Goal: Information Seeking & Learning: Learn about a topic

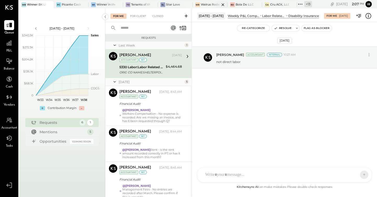
click at [210, 5] on div at bounding box center [218, 4] width 18 height 7
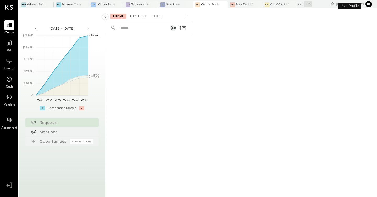
click at [141, 16] on div "For Client" at bounding box center [138, 16] width 21 height 5
click at [242, 3] on div "Boia De LLC" at bounding box center [245, 5] width 18 height 4
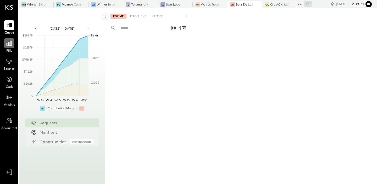
click at [4, 43] on div at bounding box center [9, 43] width 10 height 10
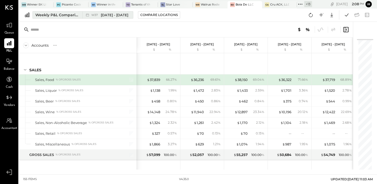
click at [64, 14] on div "Weekly P&L Comparison" at bounding box center [57, 14] width 44 height 5
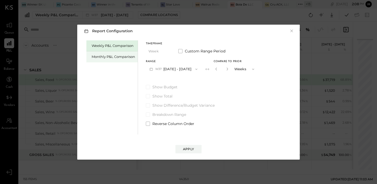
click at [110, 60] on div "Monthly P&L Comparison" at bounding box center [111, 56] width 51 height 11
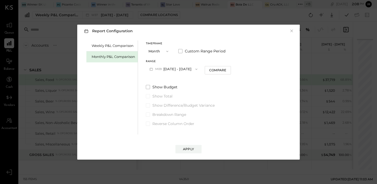
click at [173, 69] on button "M09 [DATE] - [DATE]" at bounding box center [173, 69] width 55 height 10
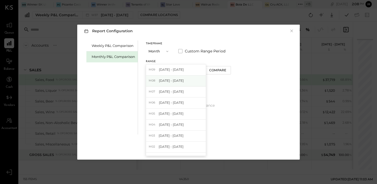
click at [171, 85] on div "M08 [DATE] - [DATE]" at bounding box center [176, 80] width 60 height 11
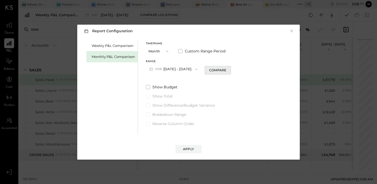
click at [217, 68] on div "Compare" at bounding box center [217, 70] width 17 height 4
click at [226, 69] on icon "button" at bounding box center [227, 68] width 3 height 3
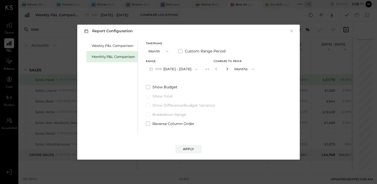
click at [226, 69] on icon "button" at bounding box center [227, 68] width 3 height 3
type input "*"
click at [193, 146] on button "Apply" at bounding box center [188, 149] width 26 height 8
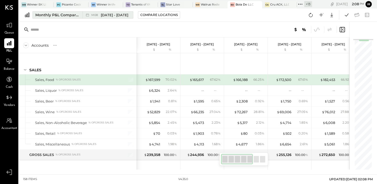
click at [69, 16] on div "Monthly P&L Comparison" at bounding box center [57, 14] width 44 height 5
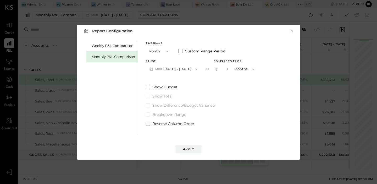
click at [215, 69] on icon "button" at bounding box center [216, 68] width 3 height 3
type input "*"
click at [190, 149] on div "Apply" at bounding box center [188, 149] width 11 height 4
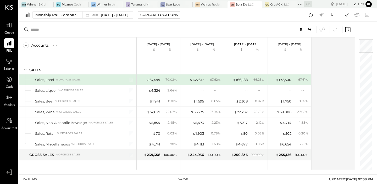
click at [97, 49] on div "Accounts S % GL" at bounding box center [78, 45] width 118 height 16
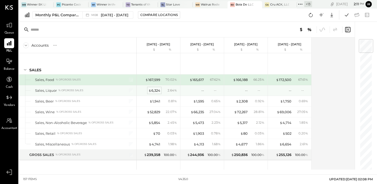
click at [156, 91] on div "$ 6,324" at bounding box center [154, 90] width 12 height 5
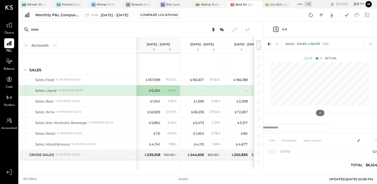
click at [283, 29] on icon "Expand panel (e)" at bounding box center [284, 29] width 6 height 6
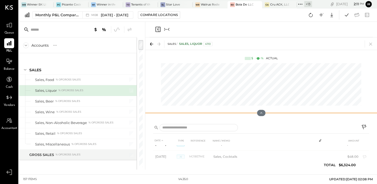
scroll to position [136, 0]
click at [157, 28] on icon "Close panel" at bounding box center [158, 29] width 6 height 6
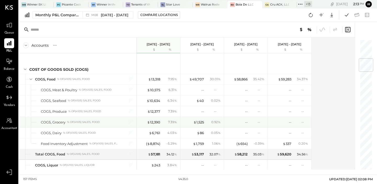
scroll to position [160, 0]
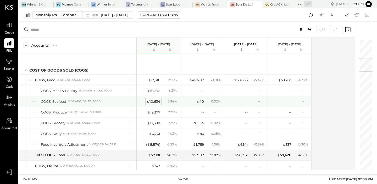
click at [152, 102] on div "$ 10,634" at bounding box center [154, 101] width 14 height 5
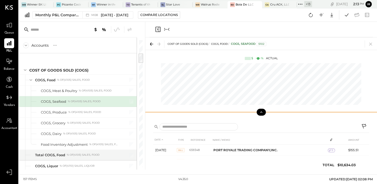
drag, startPoint x: 262, startPoint y: 113, endPoint x: 259, endPoint y: 112, distance: 3.0
click at [259, 112] on icon at bounding box center [261, 112] width 5 height 5
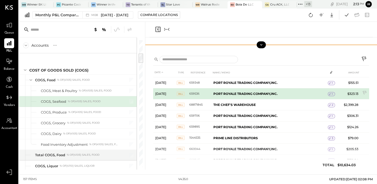
scroll to position [30, 0]
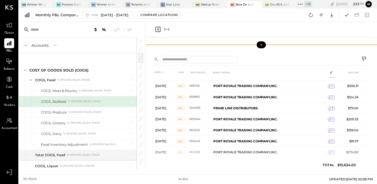
click at [262, 48] on div at bounding box center [261, 45] width 232 height 10
click at [262, 47] on button at bounding box center [261, 44] width 9 height 7
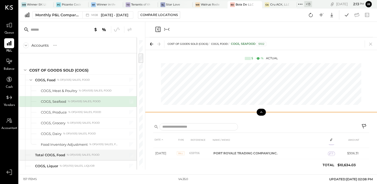
click at [262, 111] on icon at bounding box center [261, 112] width 5 height 5
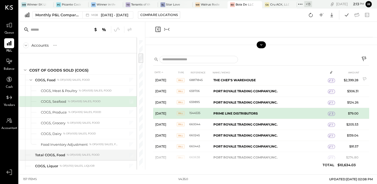
scroll to position [24, 0]
click at [332, 114] on span "3" at bounding box center [333, 114] width 2 height 4
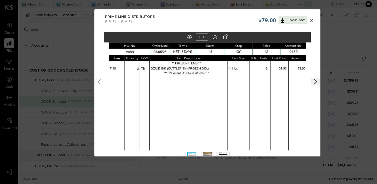
drag, startPoint x: 220, startPoint y: 111, endPoint x: 219, endPoint y: 161, distance: 50.5
click at [219, 161] on div "$79.00 Download PRIME LINE DISTRIBUTORS [DATE] [DATE] FIT" at bounding box center [188, 92] width 377 height 184
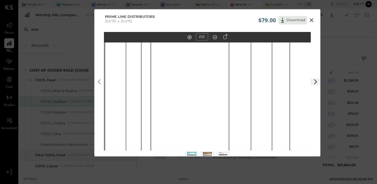
drag, startPoint x: 158, startPoint y: 68, endPoint x: 323, endPoint y: 165, distance: 191.3
click at [328, 173] on div "$79.00 Download PRIME LINE DISTRIBUTORS [DATE] [DATE] FIT" at bounding box center [188, 92] width 377 height 184
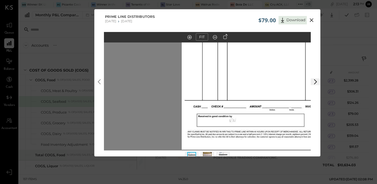
click at [309, 19] on icon at bounding box center [311, 20] width 6 height 6
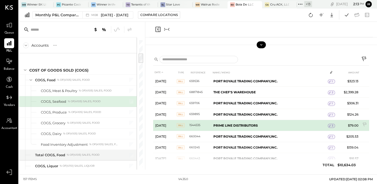
scroll to position [12, 0]
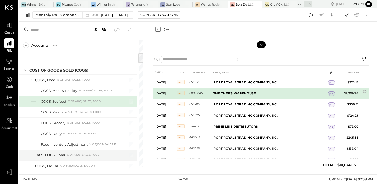
click at [332, 92] on span "2" at bounding box center [333, 94] width 2 height 4
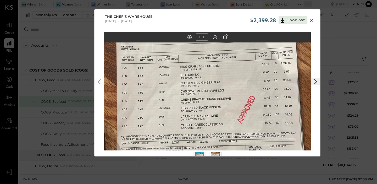
click at [312, 22] on icon at bounding box center [311, 20] width 6 height 6
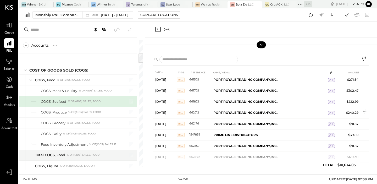
scroll to position [157, 0]
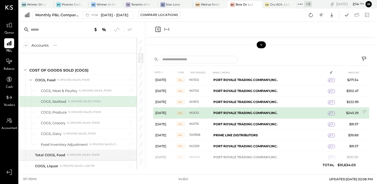
click at [329, 111] on div "1" at bounding box center [331, 113] width 7 height 4
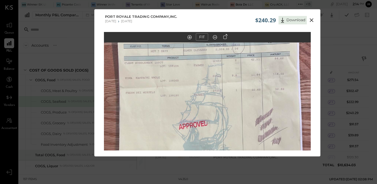
click at [312, 19] on icon at bounding box center [312, 20] width 4 height 4
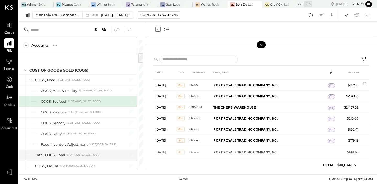
scroll to position [259, 0]
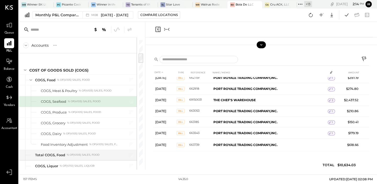
click at [158, 27] on icon "Close panel" at bounding box center [158, 29] width 6 height 6
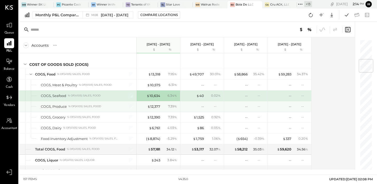
scroll to position [169, 0]
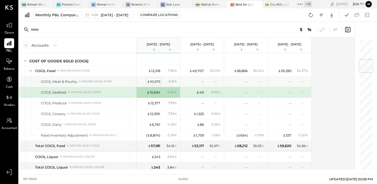
click at [157, 81] on div "$ 10,575" at bounding box center [153, 81] width 13 height 5
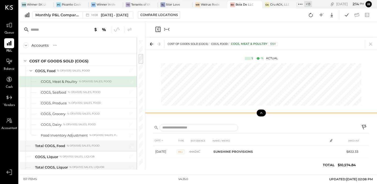
click at [259, 114] on button at bounding box center [261, 112] width 9 height 7
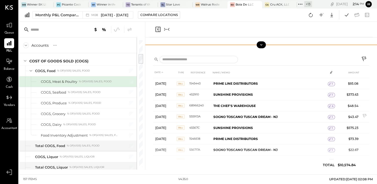
scroll to position [103, 0]
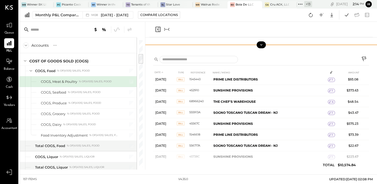
click at [159, 30] on icon "Close panel" at bounding box center [158, 29] width 6 height 6
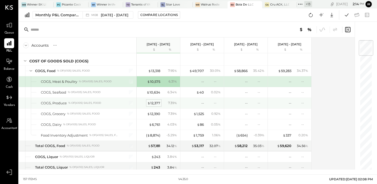
click at [158, 101] on div "$ 12,377" at bounding box center [153, 103] width 13 height 5
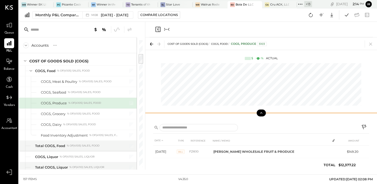
click at [261, 112] on icon at bounding box center [261, 112] width 5 height 5
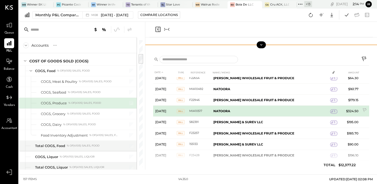
scroll to position [159, 0]
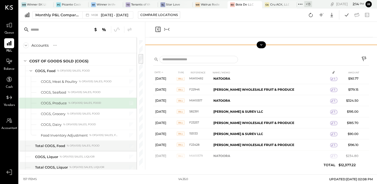
click at [158, 29] on icon "Close panel" at bounding box center [158, 29] width 6 height 6
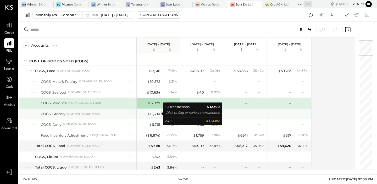
click at [156, 113] on div "$ 12,390" at bounding box center [153, 113] width 13 height 5
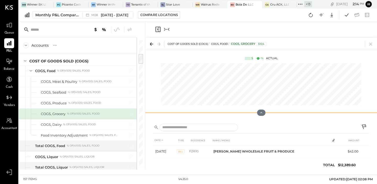
click at [261, 116] on div at bounding box center [261, 112] width 232 height 10
click at [260, 111] on icon at bounding box center [261, 112] width 5 height 5
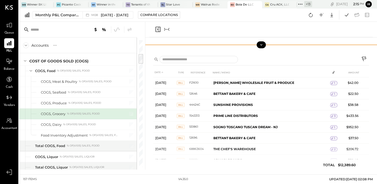
click at [165, 29] on icon "Collapse panel (e)" at bounding box center [164, 29] width 1 height 3
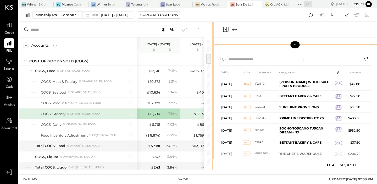
drag, startPoint x: 262, startPoint y: 83, endPoint x: 213, endPoint y: 84, distance: 49.0
click at [213, 84] on div "Accounts S % GL [DATE] - [DATE] $ % [DATE] - [DATE] $ % [DATE] - [DATE] $ % [DA…" at bounding box center [198, 96] width 358 height 148
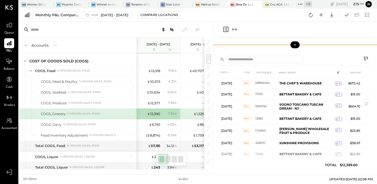
scroll to position [248, 0]
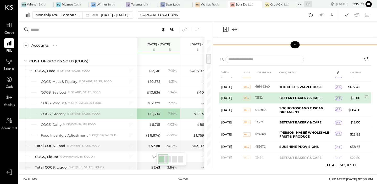
click at [340, 96] on div "1" at bounding box center [338, 98] width 7 height 4
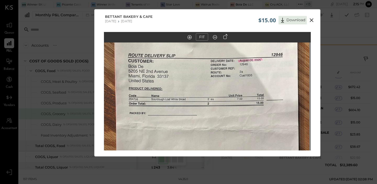
drag, startPoint x: 190, startPoint y: 76, endPoint x: 188, endPoint y: 128, distance: 51.9
click at [188, 128] on img at bounding box center [205, 136] width 207 height 368
click at [311, 22] on icon at bounding box center [311, 20] width 6 height 6
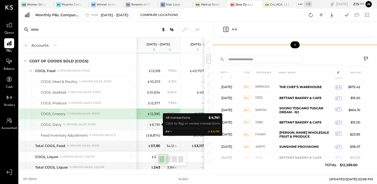
click at [156, 124] on div "$ 6,761" at bounding box center [154, 124] width 11 height 5
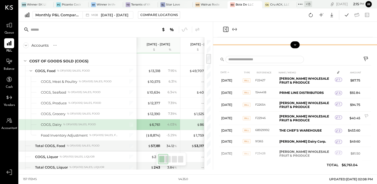
scroll to position [102, 0]
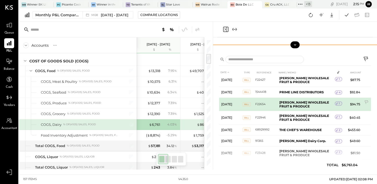
click at [337, 102] on icon at bounding box center [337, 104] width 4 height 4
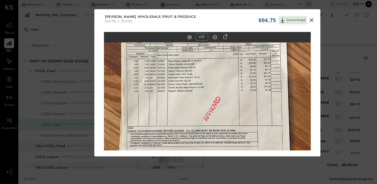
click at [311, 24] on div "$94.75 Download" at bounding box center [287, 18] width 58 height 11
click at [313, 19] on icon at bounding box center [311, 20] width 6 height 6
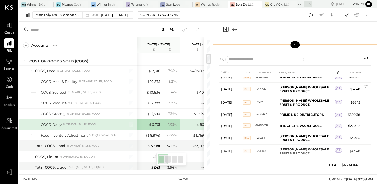
scroll to position [509, 0]
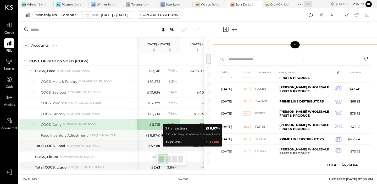
click at [158, 135] on div "( $ 8,874 )" at bounding box center [153, 135] width 14 height 5
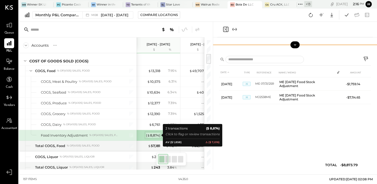
scroll to position [0, 0]
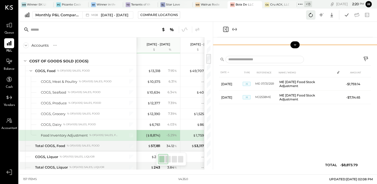
click at [309, 14] on icon at bounding box center [311, 15] width 4 height 4
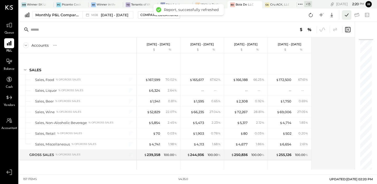
click at [344, 13] on icon at bounding box center [346, 15] width 7 height 7
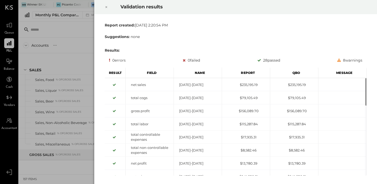
click at [106, 8] on icon at bounding box center [106, 7] width 3 height 6
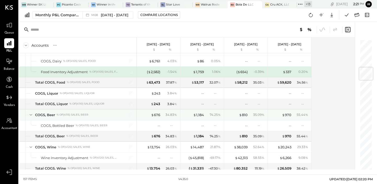
scroll to position [236, 0]
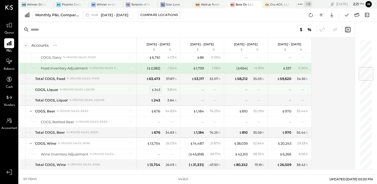
click at [156, 91] on div "$ 243" at bounding box center [155, 89] width 9 height 5
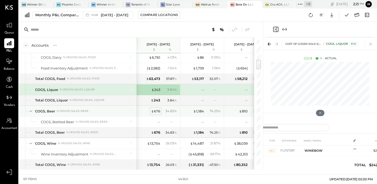
click at [158, 111] on div "$ 676" at bounding box center [155, 111] width 9 height 5
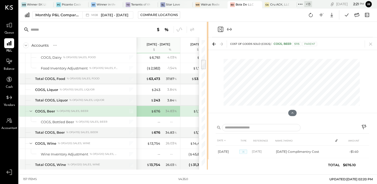
drag, startPoint x: 263, startPoint y: 42, endPoint x: 208, endPoint y: 45, distance: 54.3
click at [208, 44] on div "Accounts S % GL [DATE] - [DATE] $ % [DATE] - [DATE] $ % [DATE] - [DATE] $ % [DA…" at bounding box center [198, 96] width 358 height 148
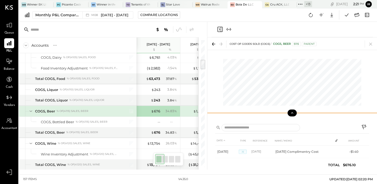
click at [293, 114] on icon at bounding box center [292, 112] width 5 height 5
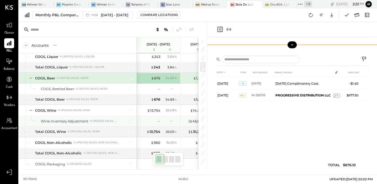
scroll to position [269, 0]
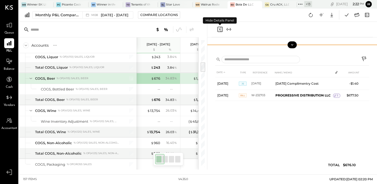
click at [220, 30] on icon "Close panel" at bounding box center [220, 29] width 6 height 6
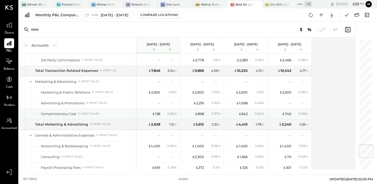
scroll to position [890, 0]
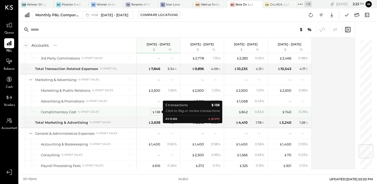
click at [157, 113] on div "$ 138" at bounding box center [156, 111] width 8 height 5
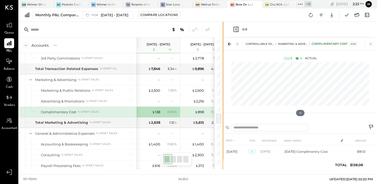
drag, startPoint x: 263, startPoint y: 42, endPoint x: 224, endPoint y: 46, distance: 39.2
click at [223, 46] on div "Accounts S % GL [DATE] - [DATE] $ % [DATE] - [DATE] $ % [DATE] - [DATE] $ % [DA…" at bounding box center [198, 96] width 358 height 148
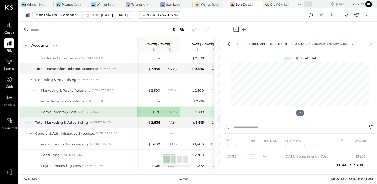
scroll to position [22, 0]
click at [301, 114] on icon at bounding box center [300, 112] width 5 height 5
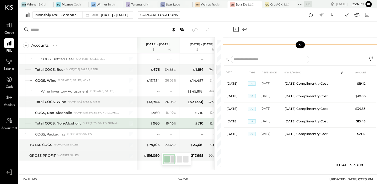
scroll to position [299, 0]
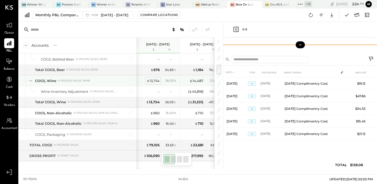
click at [155, 82] on div "$ 13,754" at bounding box center [153, 80] width 13 height 5
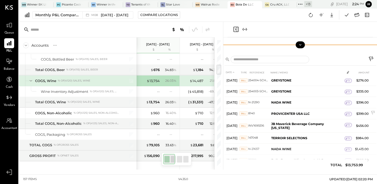
scroll to position [272, 0]
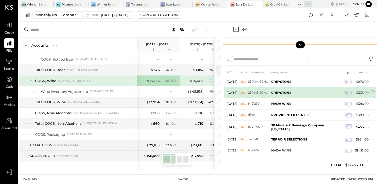
click at [345, 91] on icon at bounding box center [347, 93] width 4 height 4
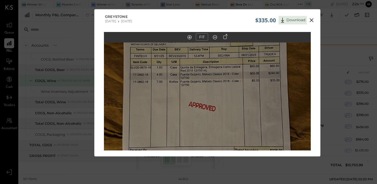
drag, startPoint x: 190, startPoint y: 84, endPoint x: 190, endPoint y: 90, distance: 6.3
click at [190, 91] on img at bounding box center [207, 92] width 207 height 368
click at [310, 19] on icon at bounding box center [312, 20] width 4 height 4
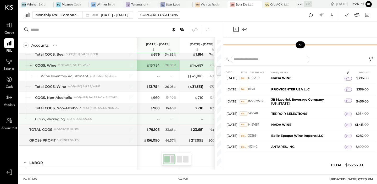
scroll to position [316, 0]
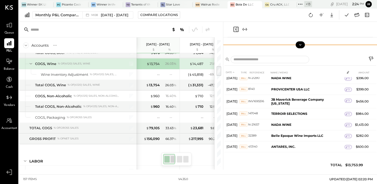
click at [224, 71] on div "DATE TYPE REFERENCE NAME / MEMO AMOUNT [DATE] Bill 120378 XXI WINE & SPIRITS $3…" at bounding box center [300, 110] width 154 height 117
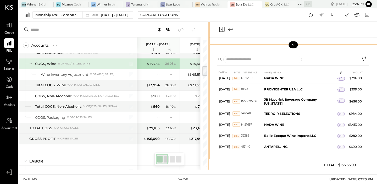
drag, startPoint x: 223, startPoint y: 71, endPoint x: 210, endPoint y: 74, distance: 13.6
click at [210, 74] on div "Accounts S % GL [DATE] - [DATE] $ % [DATE] - [DATE] $ % [DATE] - [DATE] $ % [DA…" at bounding box center [198, 96] width 358 height 148
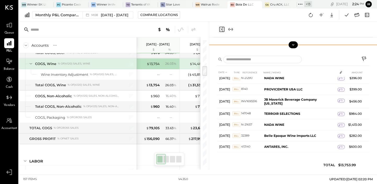
click at [294, 45] on icon at bounding box center [293, 44] width 5 height 5
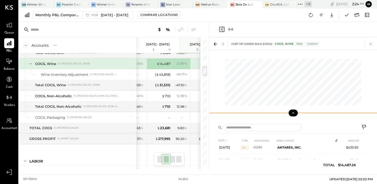
scroll to position [308, 0]
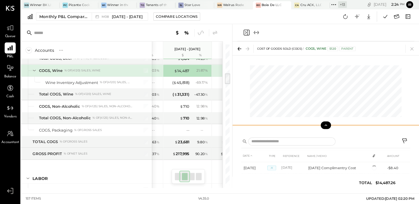
scroll to position [308, 0]
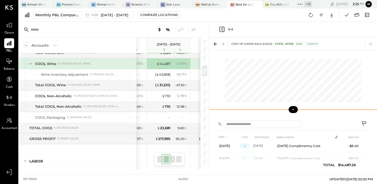
drag, startPoint x: 271, startPoint y: 114, endPoint x: 271, endPoint y: 110, distance: 3.9
click at [271, 110] on div at bounding box center [293, 109] width 168 height 10
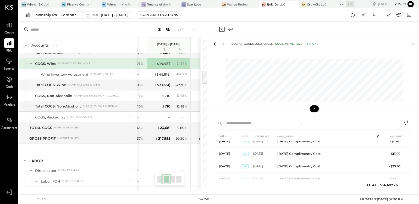
click at [224, 29] on icon "Close panel" at bounding box center [222, 29] width 6 height 6
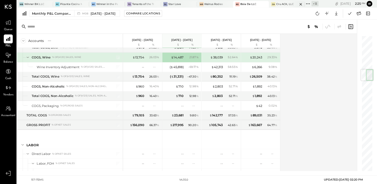
scroll to position [316, 0]
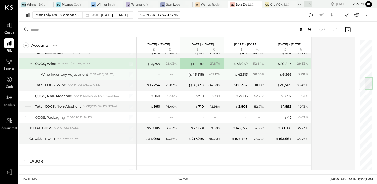
click at [198, 75] on div "( $ 45,818 )" at bounding box center [196, 74] width 15 height 5
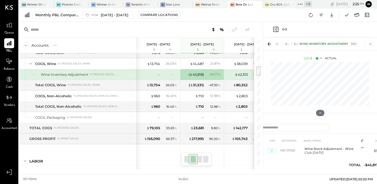
scroll to position [11, 0]
click at [275, 28] on icon "Close panel" at bounding box center [276, 29] width 6 height 6
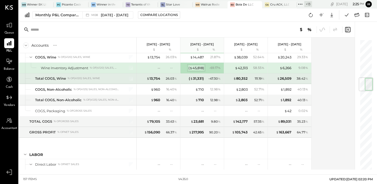
scroll to position [323, 0]
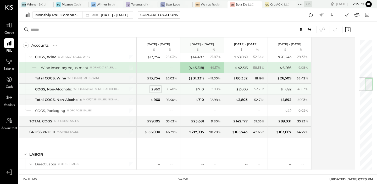
click at [157, 90] on div "$ 960" at bounding box center [155, 89] width 9 height 5
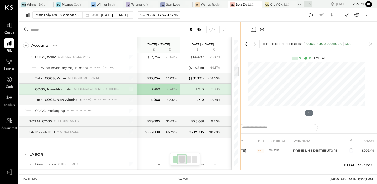
drag, startPoint x: 262, startPoint y: 91, endPoint x: 237, endPoint y: 92, distance: 25.7
click at [237, 92] on div "Accounts S % GL [DATE] - [DATE] $ % [DATE] - [DATE] $ % [DATE] - [DATE] $ % [DA…" at bounding box center [198, 96] width 358 height 148
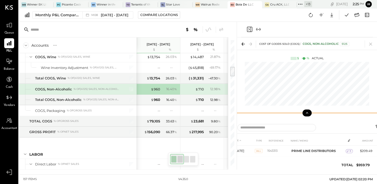
click at [308, 113] on icon at bounding box center [307, 112] width 5 height 5
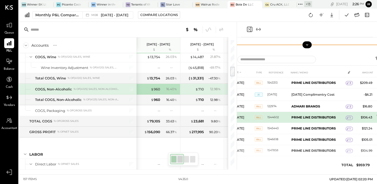
click at [352, 117] on div "1" at bounding box center [349, 117] width 7 height 4
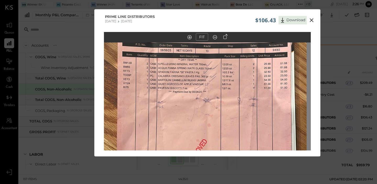
drag, startPoint x: 197, startPoint y: 83, endPoint x: 193, endPoint y: 111, distance: 28.1
click at [193, 111] on img at bounding box center [203, 113] width 207 height 368
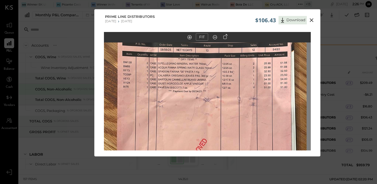
click at [311, 23] on icon at bounding box center [311, 20] width 6 height 6
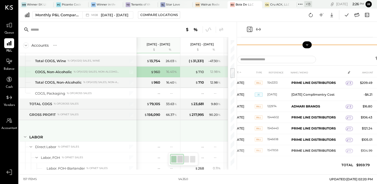
scroll to position [341, 0]
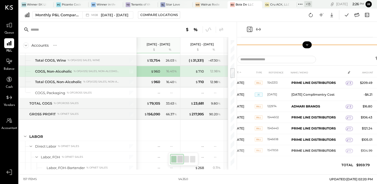
click at [247, 27] on icon "Close panel" at bounding box center [249, 29] width 5 height 5
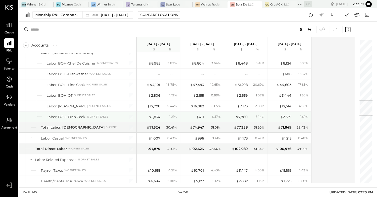
scroll to position [520, 0]
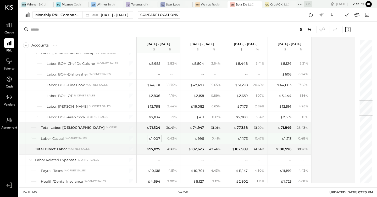
click at [158, 137] on div "$ 1,007" at bounding box center [154, 138] width 12 height 5
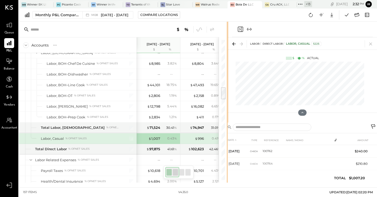
drag, startPoint x: 263, startPoint y: 43, endPoint x: 219, endPoint y: 53, distance: 44.6
click at [219, 53] on div "Accounts S % GL [DATE] - [DATE] $ % [DATE] - [DATE] $ % [DATE] - [DATE] $ % [DA…" at bounding box center [198, 102] width 358 height 161
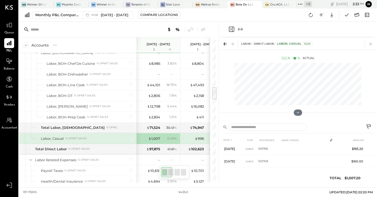
scroll to position [43, 0]
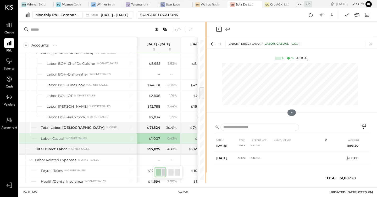
drag, startPoint x: 218, startPoint y: 70, endPoint x: 199, endPoint y: 73, distance: 19.0
click at [205, 73] on div at bounding box center [206, 102] width 2 height 161
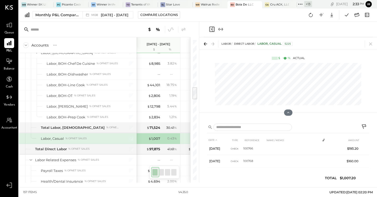
scroll to position [43, 0]
click at [211, 27] on icon "Close panel" at bounding box center [212, 29] width 6 height 6
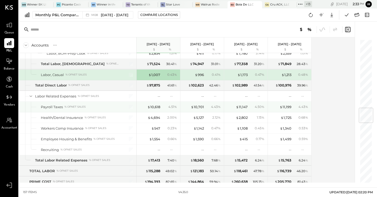
scroll to position [584, 0]
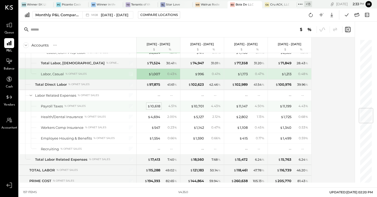
click at [155, 104] on div "$ 10,618" at bounding box center [153, 106] width 13 height 5
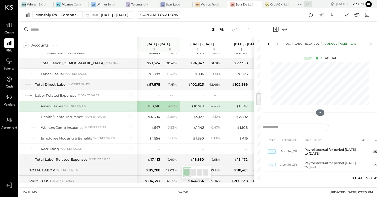
click at [263, 87] on div at bounding box center [320, 87] width 114 height 55
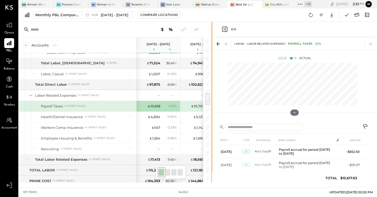
drag, startPoint x: 262, startPoint y: 87, endPoint x: 212, endPoint y: 86, distance: 50.0
click at [212, 86] on div "Accounts S % GL [DATE] - [DATE] $ % [DATE] - [DATE] $ % [DATE] - [DATE] $ % [DA…" at bounding box center [198, 102] width 358 height 161
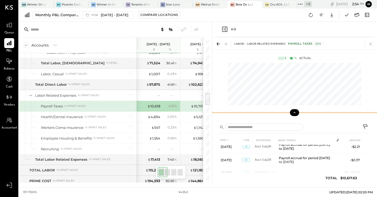
click at [295, 113] on icon at bounding box center [295, 112] width 2 height 1
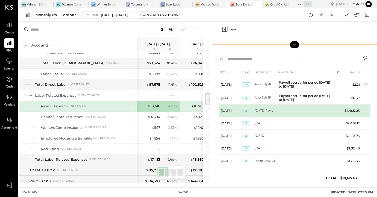
scroll to position [28, 0]
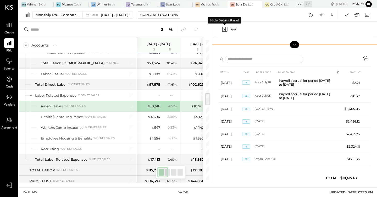
click at [222, 27] on icon "Close panel" at bounding box center [225, 29] width 6 height 6
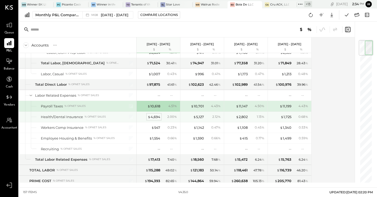
click at [155, 116] on div "$ 4,694" at bounding box center [154, 117] width 13 height 5
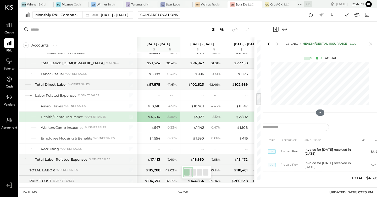
click at [262, 112] on div "Accounts S % GL [DATE] - [DATE] $ % [DATE] - [DATE] $ % [DATE] - [DATE] $ % [DA…" at bounding box center [141, 102] width 244 height 161
click at [263, 112] on div at bounding box center [320, 113] width 114 height 10
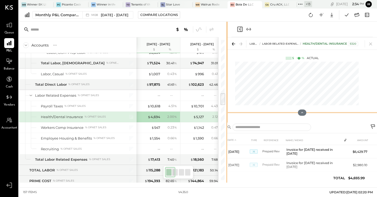
drag, startPoint x: 263, startPoint y: 112, endPoint x: 228, endPoint y: 113, distance: 34.8
click at [228, 113] on div "Accounts S % GL [DATE] - [DATE] $ % [DATE] - [DATE] $ % [DATE] - [DATE] $ % [DA…" at bounding box center [198, 102] width 358 height 161
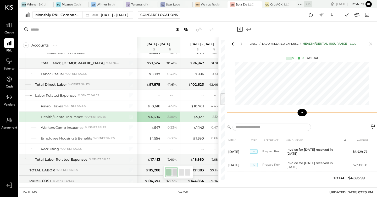
click at [304, 110] on button at bounding box center [301, 112] width 9 height 7
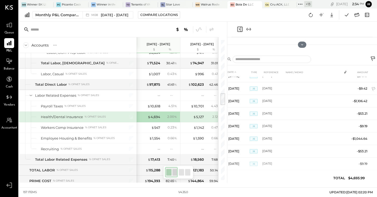
scroll to position [90, 0]
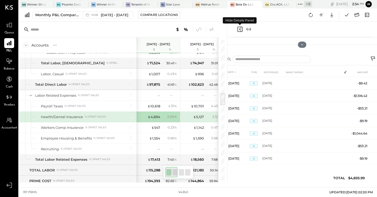
click at [241, 30] on icon "Close panel" at bounding box center [239, 29] width 5 height 5
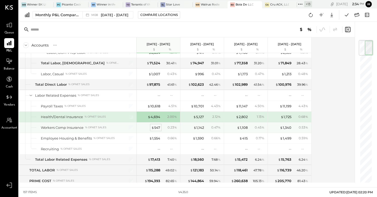
click at [156, 128] on div "$ 547" at bounding box center [155, 127] width 9 height 5
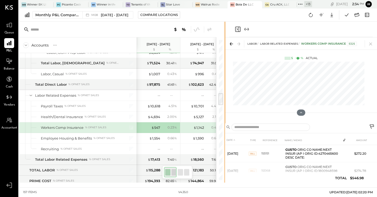
drag, startPoint x: 262, startPoint y: 79, endPoint x: 223, endPoint y: 79, distance: 39.5
click at [224, 79] on div at bounding box center [225, 102] width 2 height 161
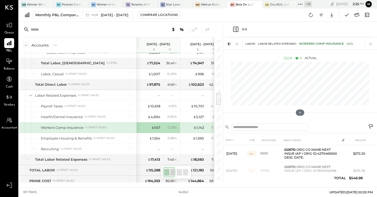
click at [235, 28] on icon "Close panel" at bounding box center [235, 29] width 6 height 6
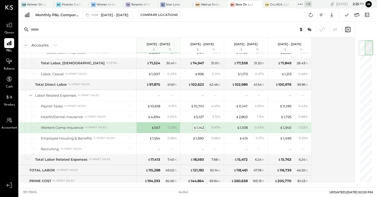
click at [201, 127] on div "$ 1,142" at bounding box center [198, 127] width 10 height 5
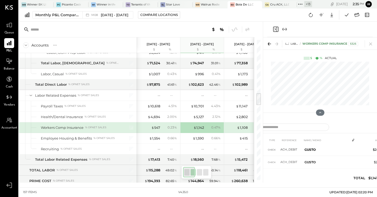
scroll to position [31, 0]
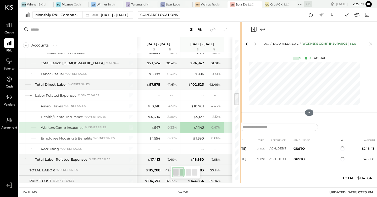
scroll to position [23, 0]
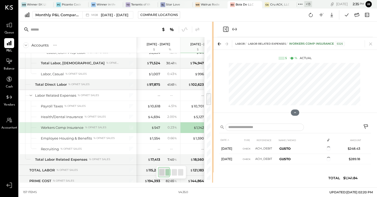
drag, startPoint x: 263, startPoint y: 75, endPoint x: 209, endPoint y: 76, distance: 53.7
click at [209, 76] on div "Accounts S % GL [DATE] - [DATE] $ % [DATE] - [DATE] $ % [DATE] - [DATE] $ % [DA…" at bounding box center [198, 102] width 358 height 161
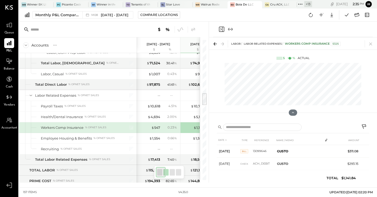
click at [220, 30] on icon "Close panel" at bounding box center [221, 29] width 6 height 6
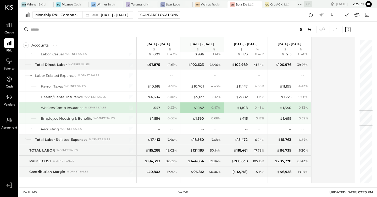
scroll to position [605, 0]
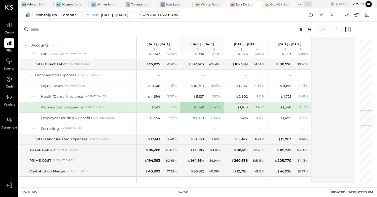
click at [243, 105] on div "$ 1,108" at bounding box center [242, 107] width 11 height 5
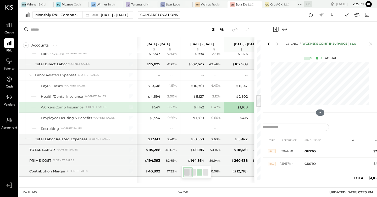
click at [264, 95] on div at bounding box center [320, 87] width 114 height 55
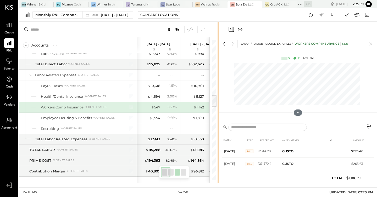
drag, startPoint x: 263, startPoint y: 95, endPoint x: 216, endPoint y: 95, distance: 46.6
click at [216, 96] on div "Accounts S % GL [DATE] - [DATE] $ % [DATE] - [DATE] $ % [DATE] - [DATE] $ % [DA…" at bounding box center [198, 102] width 358 height 161
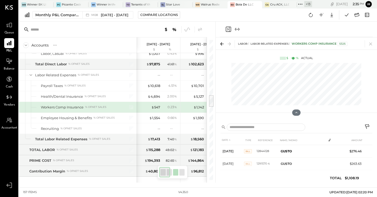
click at [228, 27] on icon "Close panel" at bounding box center [228, 29] width 6 height 6
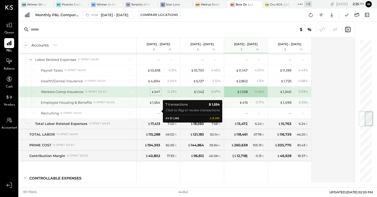
scroll to position [610, 0]
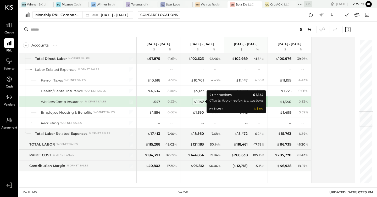
click at [200, 102] on div "$ 1,142" at bounding box center [198, 101] width 10 height 5
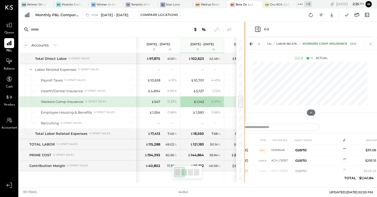
drag, startPoint x: 262, startPoint y: 86, endPoint x: 245, endPoint y: 85, distance: 17.3
click at [245, 85] on div "Accounts S % GL [DATE] - [DATE] $ % [DATE] - [DATE] $ % [DATE] - [DATE] $ % [DA…" at bounding box center [198, 102] width 358 height 161
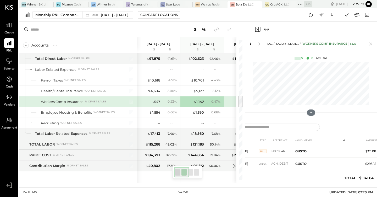
click at [255, 27] on icon "Close panel" at bounding box center [257, 29] width 6 height 6
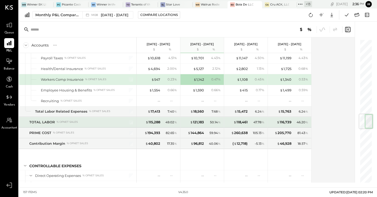
scroll to position [633, 0]
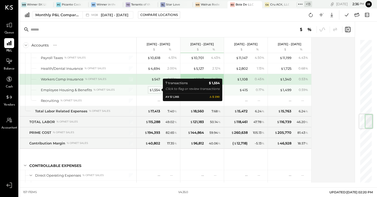
click at [156, 91] on div "$ 1,554" at bounding box center [154, 90] width 11 height 5
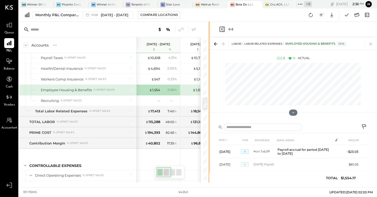
drag, startPoint x: 263, startPoint y: 124, endPoint x: 209, endPoint y: 123, distance: 53.2
click at [209, 123] on div "Accounts S % GL [DATE] - [DATE] $ % [DATE] - [DATE] $ % [DATE] - [DATE] $ % [DA…" at bounding box center [198, 102] width 358 height 161
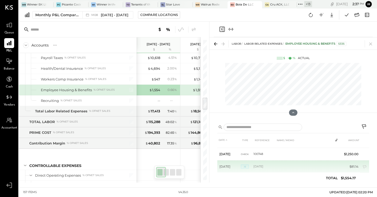
scroll to position [23, 0]
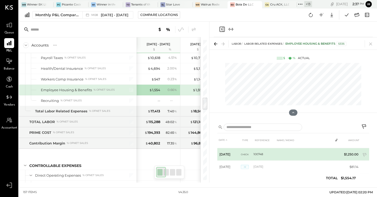
click at [251, 154] on td "Check" at bounding box center [247, 154] width 13 height 13
click at [245, 153] on span "Check" at bounding box center [245, 155] width 8 height 4
click at [263, 155] on td "100748" at bounding box center [264, 154] width 22 height 13
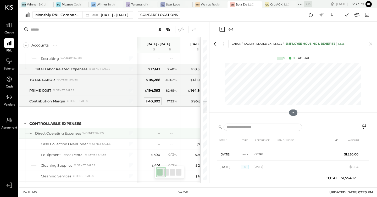
scroll to position [673, 0]
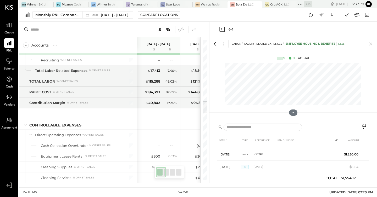
click at [221, 29] on icon "Close panel" at bounding box center [222, 29] width 6 height 6
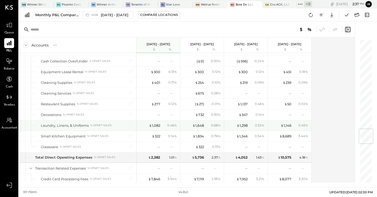
scroll to position [759, 0]
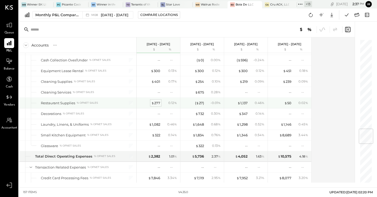
click at [156, 104] on div "$ 277" at bounding box center [155, 103] width 9 height 5
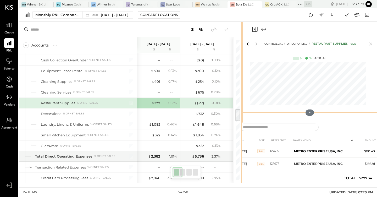
drag, startPoint x: 263, startPoint y: 109, endPoint x: 237, endPoint y: 109, distance: 25.7
click at [237, 109] on div "Accounts S % GL [DATE] - [DATE] $ % [DATE] - [DATE] $ % [DATE] - [DATE] $ % [DA…" at bounding box center [198, 102] width 358 height 161
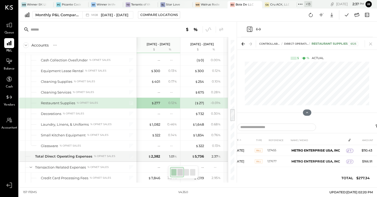
click at [253, 30] on div at bounding box center [253, 29] width 15 height 6
click at [250, 30] on icon "Close panel" at bounding box center [249, 29] width 5 height 5
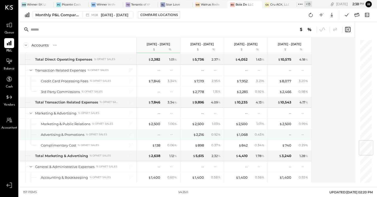
scroll to position [856, 0]
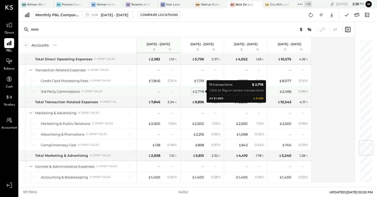
click at [201, 91] on div "$ 2,778" at bounding box center [198, 91] width 12 height 5
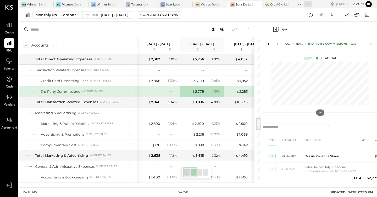
scroll to position [225, 0]
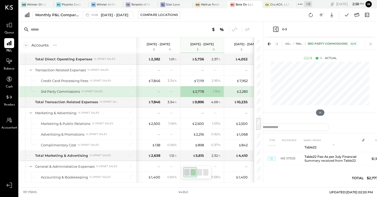
click at [275, 30] on icon "Close panel" at bounding box center [276, 29] width 6 height 6
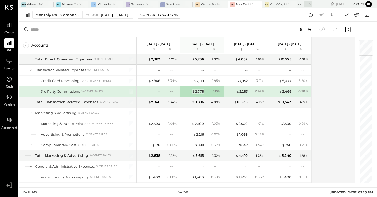
click at [198, 91] on div "$ 2,778" at bounding box center [198, 91] width 12 height 5
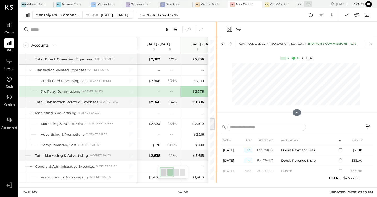
drag, startPoint x: 263, startPoint y: 101, endPoint x: 217, endPoint y: 101, distance: 46.3
click at [217, 101] on div "Accounts S % GL [DATE] - [DATE] $ % [DATE] - [DATE] $ % [DATE] - [DATE] $ % [DA…" at bounding box center [198, 102] width 358 height 161
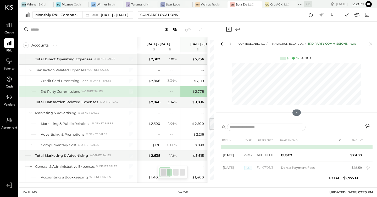
scroll to position [22, 0]
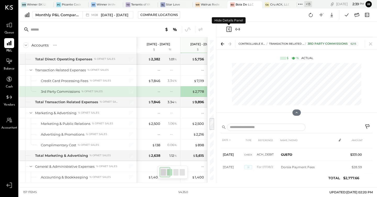
click at [228, 29] on icon "Close panel" at bounding box center [228, 29] width 1 height 2
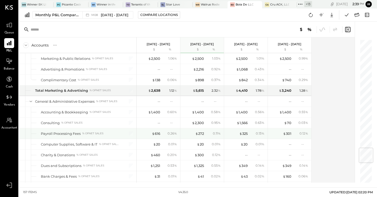
scroll to position [929, 0]
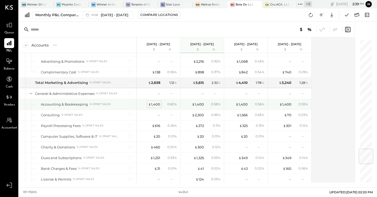
click at [153, 103] on div "$ 1,400" at bounding box center [154, 104] width 12 height 5
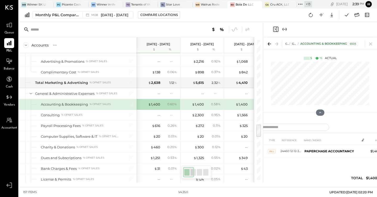
click at [276, 30] on icon "Close panel" at bounding box center [276, 29] width 6 height 6
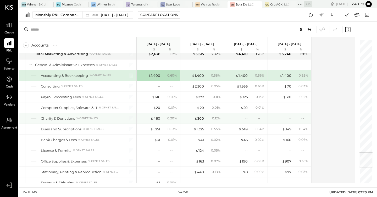
scroll to position [959, 0]
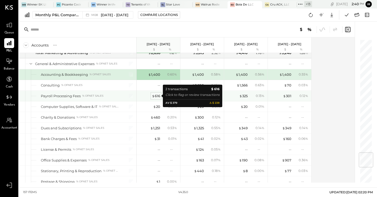
click at [158, 96] on div "$ 616" at bounding box center [156, 96] width 8 height 5
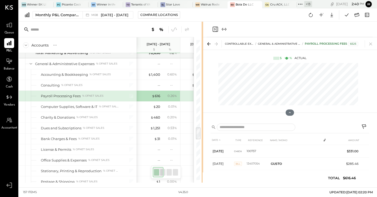
drag, startPoint x: 262, startPoint y: 102, endPoint x: 203, endPoint y: 105, distance: 59.5
click at [202, 105] on div "Accounts S % GL [DATE] - [DATE] $ % [DATE] - [DATE] $ % [DATE] - [DATE] $ % [DA…" at bounding box center [198, 102] width 358 height 161
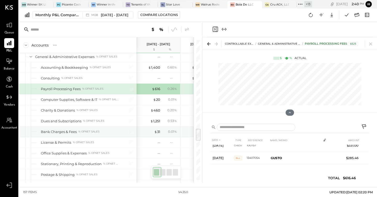
scroll to position [976, 0]
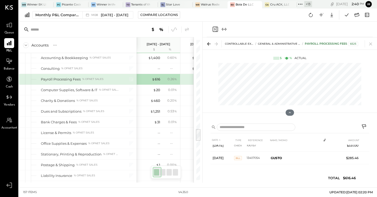
drag, startPoint x: 209, startPoint y: 37, endPoint x: 211, endPoint y: 35, distance: 2.9
click at [211, 35] on div "CONTROLLABLE EXPENSES General & Administrative Expenses Payroll Processing Fees…" at bounding box center [290, 102] width 174 height 161
click at [216, 30] on icon "Close panel" at bounding box center [215, 29] width 5 height 5
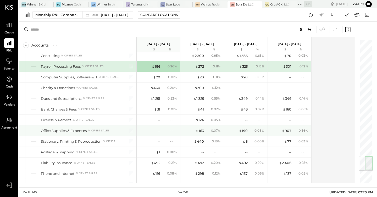
scroll to position [988, 0]
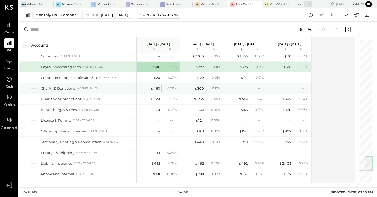
click at [157, 88] on div "$ 460" at bounding box center [156, 88] width 10 height 5
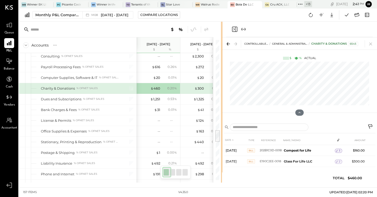
drag, startPoint x: 262, startPoint y: 92, endPoint x: 222, endPoint y: 94, distance: 40.7
click at [222, 94] on div "Accounts S % GL [DATE] - [DATE] $ % [DATE] - [DATE] $ % [DATE] - [DATE] $ % [DA…" at bounding box center [198, 102] width 358 height 161
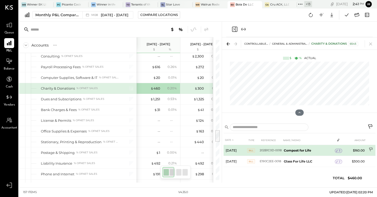
click at [370, 150] on icon at bounding box center [371, 150] width 5 height 5
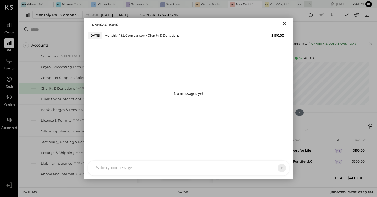
click at [115, 168] on div at bounding box center [183, 169] width 181 height 12
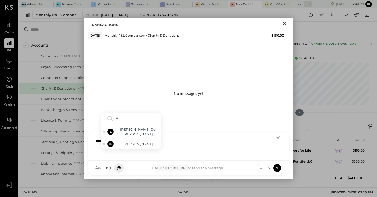
type input "***"
click at [138, 141] on div "IR [PERSON_NAME]" at bounding box center [131, 144] width 60 height 10
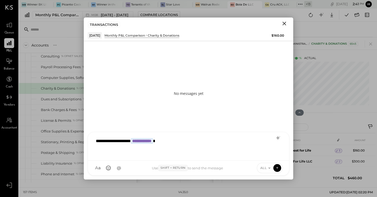
click at [266, 165] on div "ALL" at bounding box center [270, 168] width 26 height 10
click at [262, 167] on span "ALL" at bounding box center [263, 168] width 7 height 4
click at [267, 157] on div "INTERNAL" at bounding box center [272, 155] width 31 height 9
click at [278, 168] on icon at bounding box center [277, 167] width 5 height 5
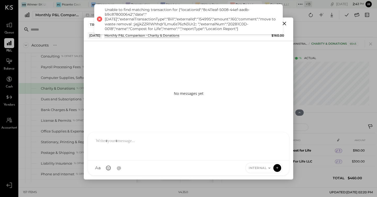
click at [284, 22] on icon "Close" at bounding box center [284, 23] width 6 height 6
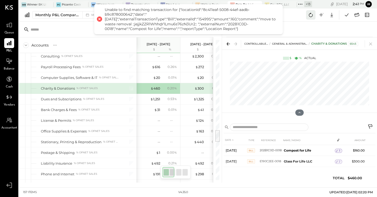
click at [313, 14] on icon at bounding box center [310, 15] width 7 height 7
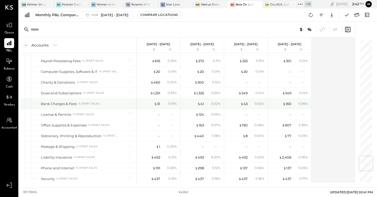
scroll to position [989, 0]
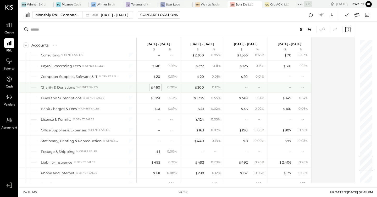
click at [159, 85] on div "$ 460" at bounding box center [156, 87] width 10 height 5
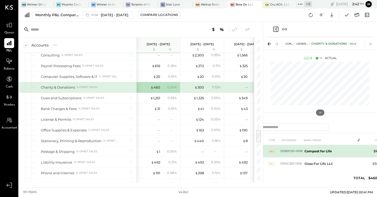
click at [322, 151] on b "Compost for Life" at bounding box center [318, 152] width 27 height 4
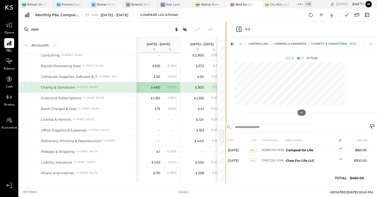
click at [204, 98] on div "Accounts S % GL [DATE] - [DATE] $ % [DATE] - [DATE] $ % [DATE] - [DATE] $ % [DA…" at bounding box center [122, 102] width 207 height 161
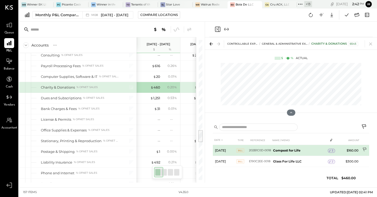
click at [364, 150] on icon at bounding box center [364, 150] width 5 height 5
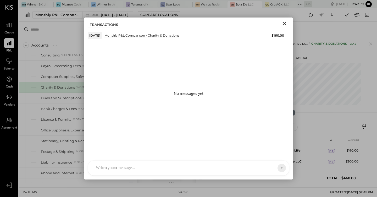
click at [151, 168] on div at bounding box center [188, 168] width 201 height 15
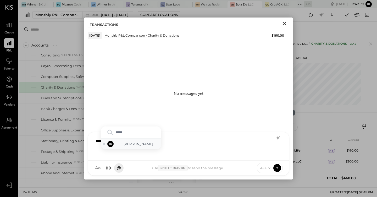
click at [142, 146] on span "[PERSON_NAME]" at bounding box center [138, 144] width 41 height 5
click at [265, 168] on span "ALL" at bounding box center [263, 168] width 7 height 4
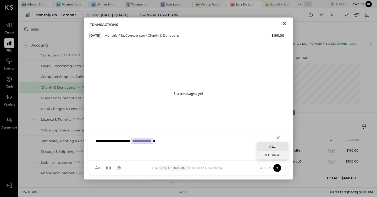
click at [268, 157] on div "INTERNAL" at bounding box center [272, 155] width 31 height 9
click at [278, 167] on icon at bounding box center [277, 167] width 5 height 5
click at [264, 168] on span "INTERNAL" at bounding box center [258, 168] width 18 height 4
click at [260, 146] on div "ALL" at bounding box center [261, 146] width 31 height 9
click at [202, 150] on div "**********" at bounding box center [188, 146] width 191 height 21
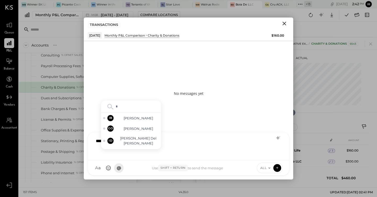
type input "**"
click at [135, 143] on span "[PERSON_NAME]" at bounding box center [138, 144] width 41 height 5
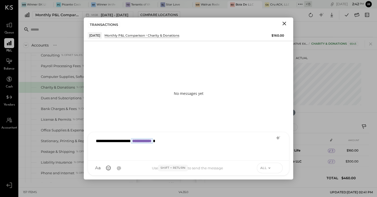
click at [276, 167] on icon at bounding box center [277, 167] width 5 height 5
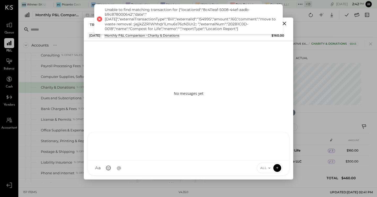
click at [284, 23] on icon "Close" at bounding box center [284, 23] width 6 height 6
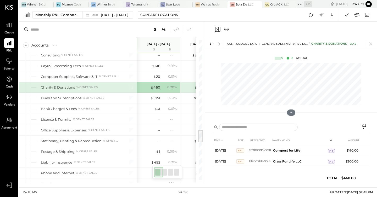
click at [219, 28] on icon "Close panel" at bounding box center [217, 29] width 6 height 6
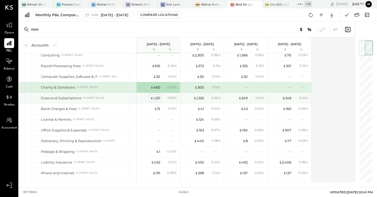
click at [157, 99] on div "$ 1,251" at bounding box center [155, 98] width 10 height 5
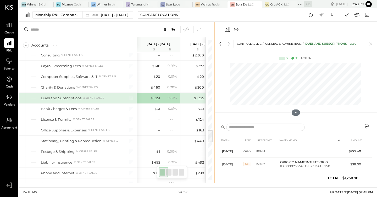
drag, startPoint x: 262, startPoint y: 97, endPoint x: 215, endPoint y: 97, distance: 47.1
click at [215, 97] on div "Accounts S % GL [DATE] - [DATE] $ % [DATE] - [DATE] $ % [DATE] - [DATE] $ % [DA…" at bounding box center [198, 102] width 358 height 161
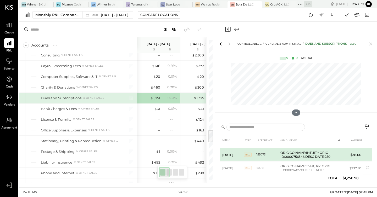
scroll to position [19, 0]
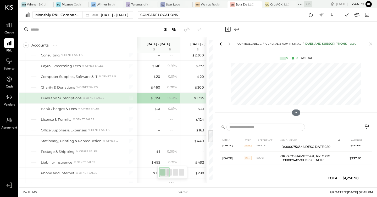
click at [226, 29] on icon "Close panel" at bounding box center [228, 29] width 6 height 6
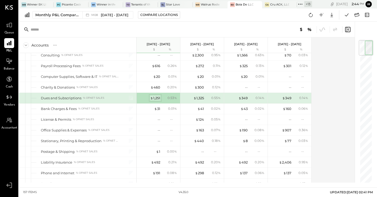
click at [160, 97] on div "$ 1,251" at bounding box center [155, 98] width 10 height 5
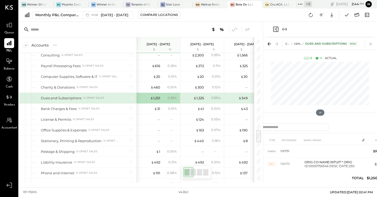
click at [263, 87] on div at bounding box center [320, 87] width 114 height 55
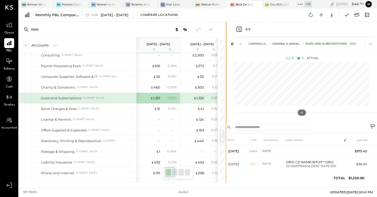
drag, startPoint x: 263, startPoint y: 87, endPoint x: 227, endPoint y: 93, distance: 36.4
click at [227, 93] on div "Accounts S % GL [DATE] - [DATE] $ % [DATE] - [DATE] $ % [DATE] - [DATE] $ % [DA…" at bounding box center [198, 102] width 358 height 161
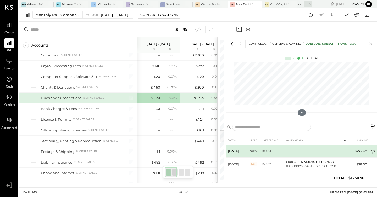
click at [373, 151] on icon at bounding box center [373, 152] width 4 height 4
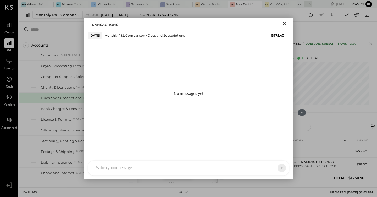
click at [110, 170] on div "[PERSON_NAME] GO [PERSON_NAME] ID [PERSON_NAME] Del [PERSON_NAME] AM [PERSON_NA…" at bounding box center [189, 168] width 202 height 15
click at [266, 168] on span "ALL" at bounding box center [263, 168] width 7 height 4
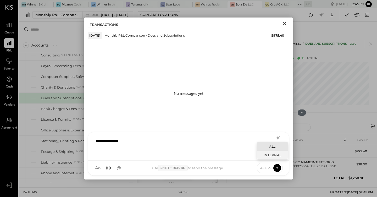
click at [272, 156] on div "INTERNAL" at bounding box center [272, 155] width 31 height 9
click at [278, 167] on icon at bounding box center [277, 167] width 5 height 5
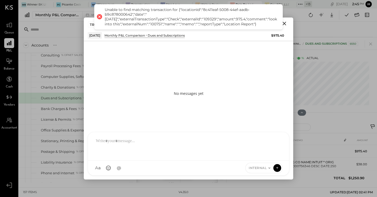
click at [284, 22] on icon "Close" at bounding box center [284, 23] width 6 height 6
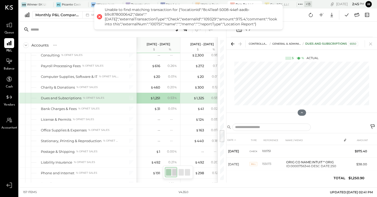
click at [240, 30] on icon "Close panel" at bounding box center [238, 29] width 5 height 5
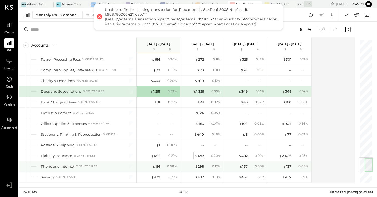
scroll to position [1001, 0]
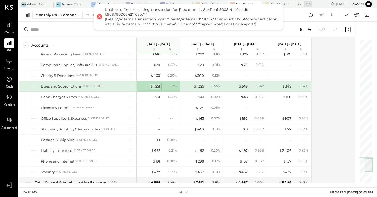
click at [156, 85] on div "$ 1,251" at bounding box center [155, 86] width 10 height 5
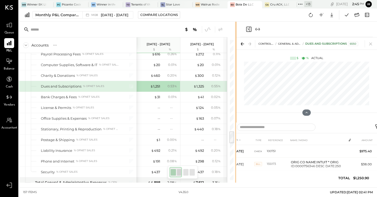
drag, startPoint x: 263, startPoint y: 102, endPoint x: 236, endPoint y: 103, distance: 26.5
click at [236, 103] on div "Accounts S % GL [DATE] - [DATE] $ % [DATE] - [DATE] $ % [DATE] - [DATE] $ % [DA…" at bounding box center [198, 102] width 358 height 161
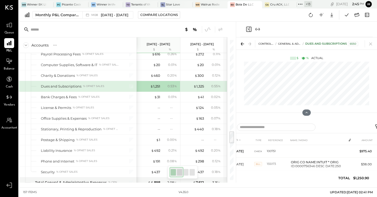
click at [249, 28] on icon "Close panel" at bounding box center [249, 29] width 6 height 6
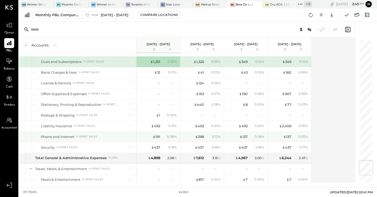
scroll to position [1027, 0]
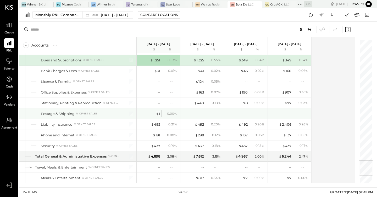
click at [158, 113] on span "$" at bounding box center [157, 114] width 3 height 4
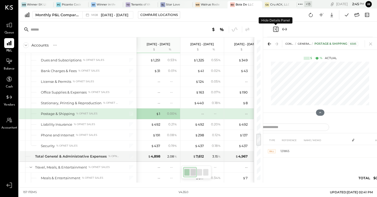
click at [276, 29] on icon "Close panel" at bounding box center [276, 29] width 6 height 6
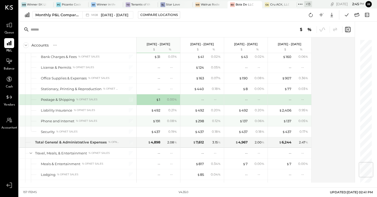
scroll to position [1043, 0]
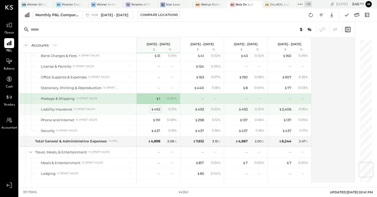
click at [153, 108] on span "$" at bounding box center [152, 109] width 3 height 4
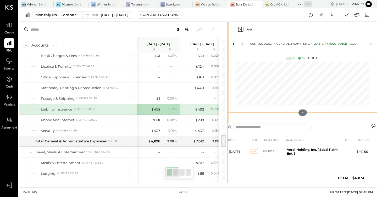
drag, startPoint x: 262, startPoint y: 114, endPoint x: 228, endPoint y: 116, distance: 34.3
click at [228, 116] on div "Accounts S % GL [DATE] - [DATE] $ % [DATE] - [DATE] $ % [DATE] - [DATE] $ % [DA…" at bounding box center [198, 102] width 358 height 161
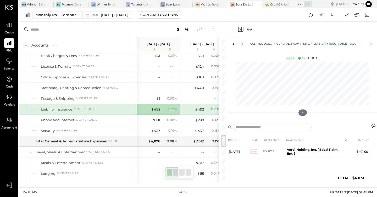
click at [238, 28] on icon "Close panel" at bounding box center [240, 29] width 6 height 6
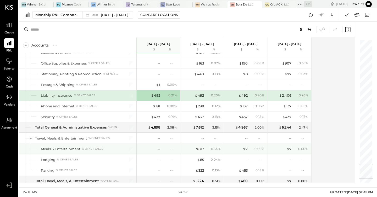
scroll to position [1056, 0]
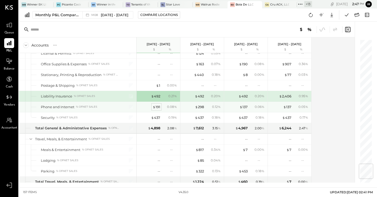
click at [156, 105] on div "$ 191" at bounding box center [157, 107] width 8 height 5
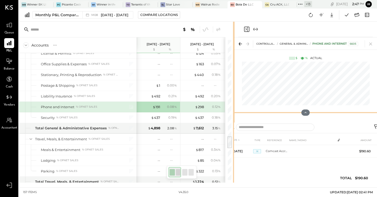
drag, startPoint x: 262, startPoint y: 112, endPoint x: 234, endPoint y: 115, distance: 28.5
click at [234, 115] on div "Accounts S % GL [DATE] - [DATE] $ % [DATE] - [DATE] $ % [DATE] - [DATE] $ % [DA…" at bounding box center [198, 102] width 358 height 161
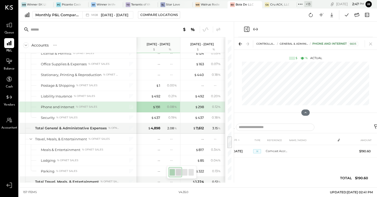
click at [248, 31] on icon "Close panel" at bounding box center [246, 29] width 5 height 5
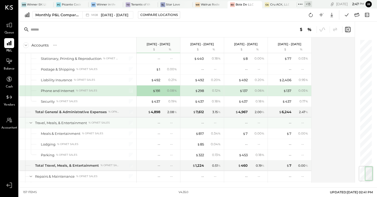
scroll to position [1076, 0]
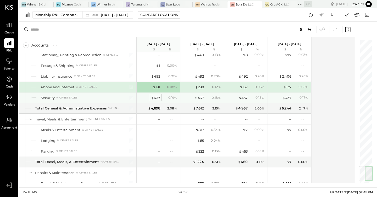
click at [156, 97] on div "$ 437" at bounding box center [155, 98] width 9 height 5
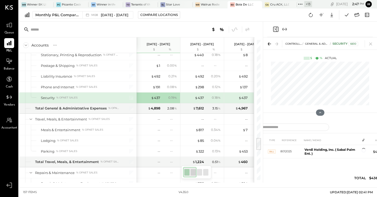
click at [275, 28] on icon "Close panel" at bounding box center [276, 29] width 6 height 6
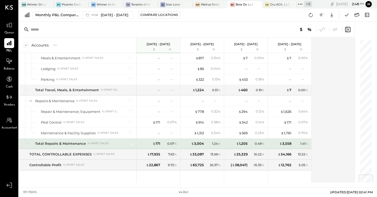
scroll to position [1150, 0]
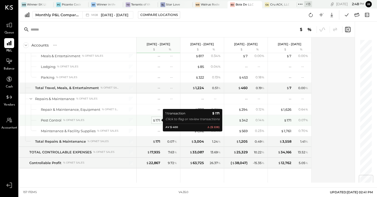
click at [158, 120] on div "$ 171" at bounding box center [157, 120] width 8 height 5
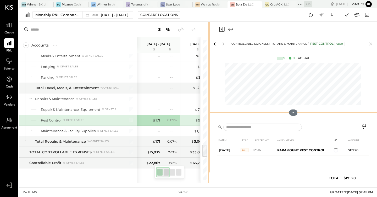
drag, startPoint x: 262, startPoint y: 107, endPoint x: 209, endPoint y: 110, distance: 53.2
click at [209, 110] on div "Accounts S % GL [DATE] - [DATE] $ % [DATE] - [DATE] $ % [DATE] - [DATE] $ % [DA…" at bounding box center [198, 102] width 358 height 161
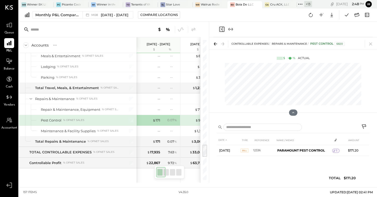
click at [223, 30] on icon "Close panel" at bounding box center [221, 29] width 5 height 5
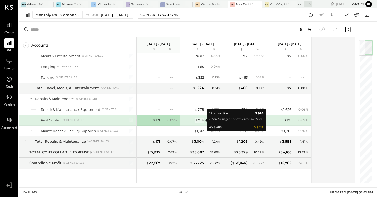
click at [201, 119] on div "$ 914" at bounding box center [199, 120] width 9 height 5
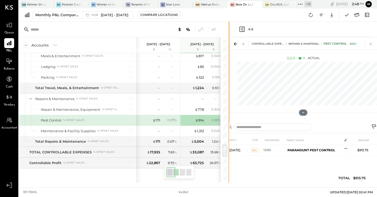
drag, startPoint x: 262, startPoint y: 122, endPoint x: 229, endPoint y: 128, distance: 33.2
click at [229, 128] on div "Accounts S % GL [DATE] - [DATE] $ % [DATE] - [DATE] $ % [DATE] - [DATE] $ % [DA…" at bounding box center [198, 102] width 358 height 161
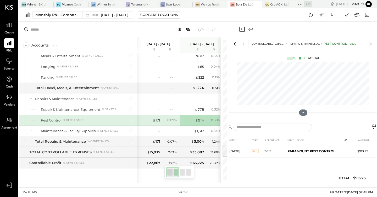
click at [242, 27] on icon "Close panel" at bounding box center [242, 29] width 6 height 6
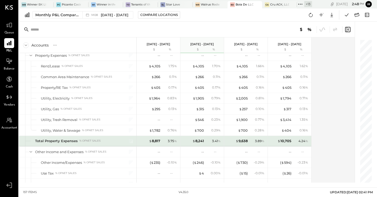
scroll to position [1290, 0]
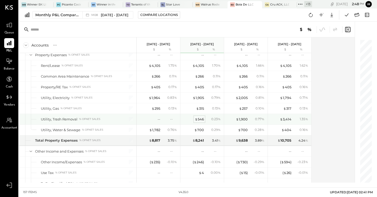
click at [203, 117] on div "$ 546" at bounding box center [199, 119] width 9 height 5
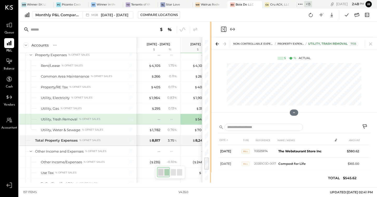
drag, startPoint x: 263, startPoint y: 99, endPoint x: 212, endPoint y: 98, distance: 51.3
click at [212, 98] on div "Accounts S % GL [DATE] - [DATE] $ % [DATE] - [DATE] $ % [DATE] - [DATE] $ % [DA…" at bounding box center [198, 102] width 358 height 161
click at [223, 28] on icon "Close panel" at bounding box center [223, 29] width 6 height 6
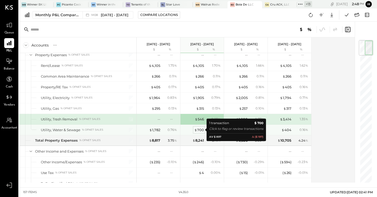
click at [200, 130] on div "$ 700" at bounding box center [199, 130] width 10 height 5
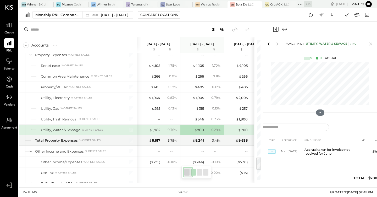
click at [278, 29] on icon "Close panel" at bounding box center [276, 29] width 6 height 6
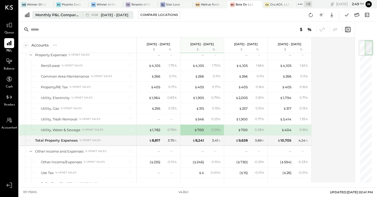
click at [65, 16] on div "Monthly P&L Comparison" at bounding box center [57, 14] width 44 height 5
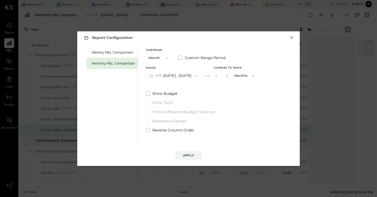
click at [292, 37] on button "×" at bounding box center [291, 37] width 5 height 5
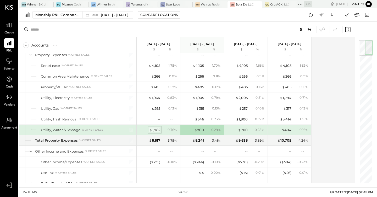
click at [157, 131] on div "$ 1,782" at bounding box center [154, 130] width 11 height 5
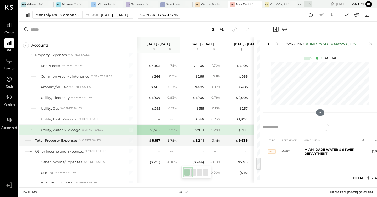
click at [263, 107] on div "NON-CONTROLLABLE EXPENSES Property Expenses Utility, Water & Sewage 7140 $ % Ac…" at bounding box center [320, 78] width 114 height 83
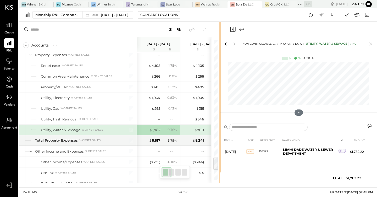
drag, startPoint x: 263, startPoint y: 107, endPoint x: 212, endPoint y: 111, distance: 50.5
click at [219, 111] on div at bounding box center [220, 102] width 2 height 161
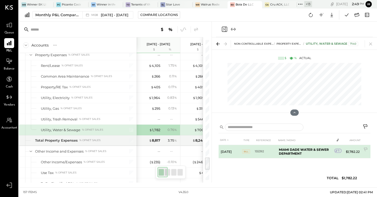
click at [336, 149] on icon at bounding box center [337, 151] width 4 height 4
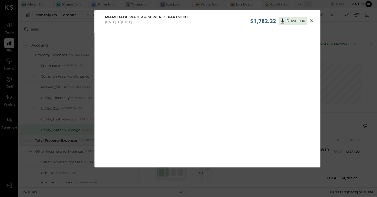
click at [310, 22] on icon at bounding box center [312, 21] width 4 height 4
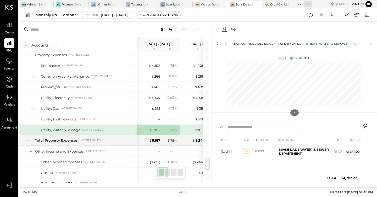
click at [223, 31] on icon "Close panel" at bounding box center [224, 29] width 6 height 6
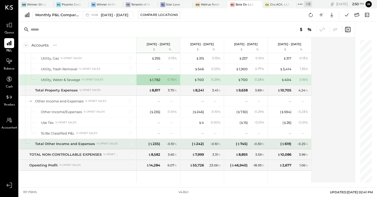
scroll to position [1340, 0]
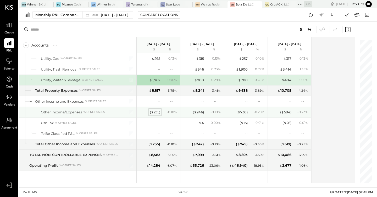
click at [157, 113] on div "( $ 235 )" at bounding box center [155, 112] width 10 height 5
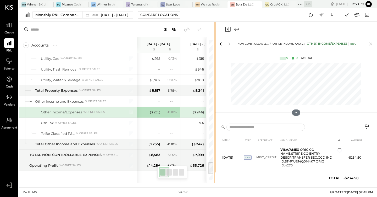
drag, startPoint x: 262, startPoint y: 120, endPoint x: 215, endPoint y: 121, distance: 47.4
click at [215, 121] on div "Accounts S % GL [DATE] - [DATE] $ % [DATE] - [DATE] $ % [DATE] - [DATE] $ % [DA…" at bounding box center [198, 102] width 358 height 161
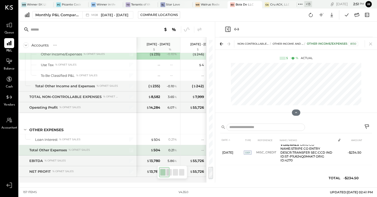
scroll to position [1405, 0]
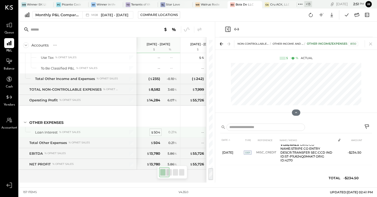
click at [155, 132] on div "$ 504" at bounding box center [155, 132] width 9 height 5
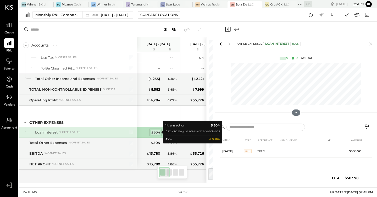
scroll to position [0, 0]
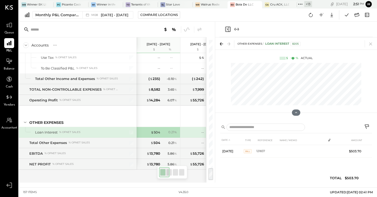
click at [228, 28] on icon "Close panel" at bounding box center [228, 29] width 6 height 6
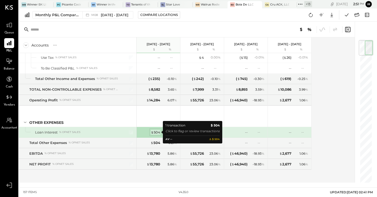
click at [158, 133] on div "$ 504" at bounding box center [155, 132] width 9 height 5
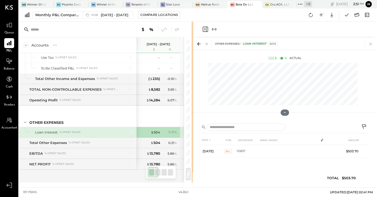
drag, startPoint x: 263, startPoint y: 33, endPoint x: 191, endPoint y: 44, distance: 72.8
click at [191, 45] on div "Accounts S % GL [DATE] - [DATE] $ % [DATE] - [DATE] $ % [DATE] - [DATE] $ % [DA…" at bounding box center [198, 102] width 358 height 161
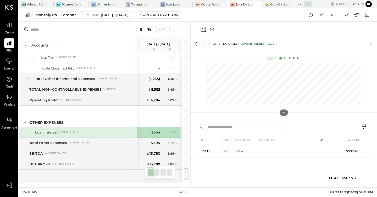
click at [203, 30] on icon "Close panel" at bounding box center [203, 29] width 6 height 6
